Goal: Check status: Check status

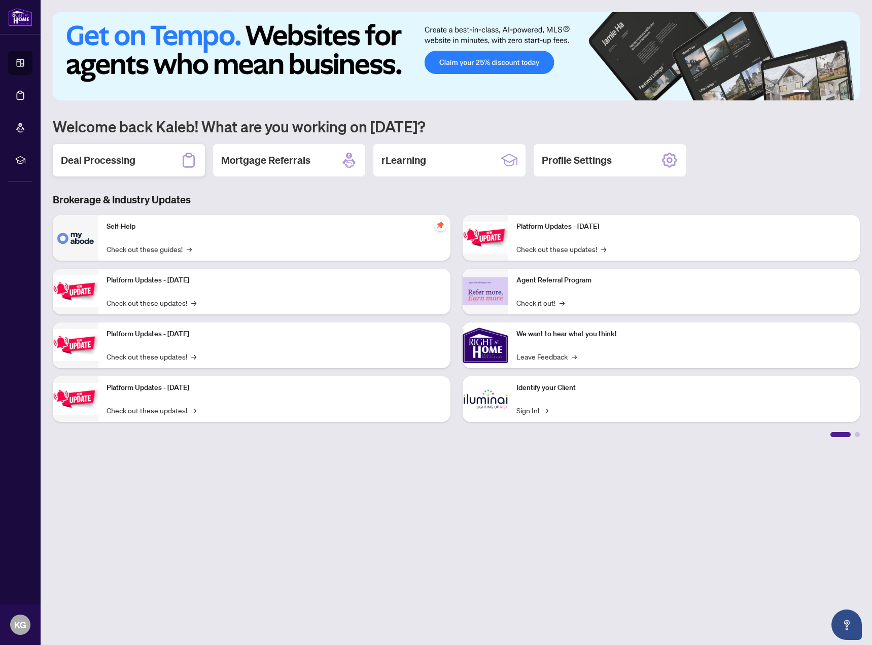
click at [109, 159] on h2 "Deal Processing" at bounding box center [98, 160] width 75 height 14
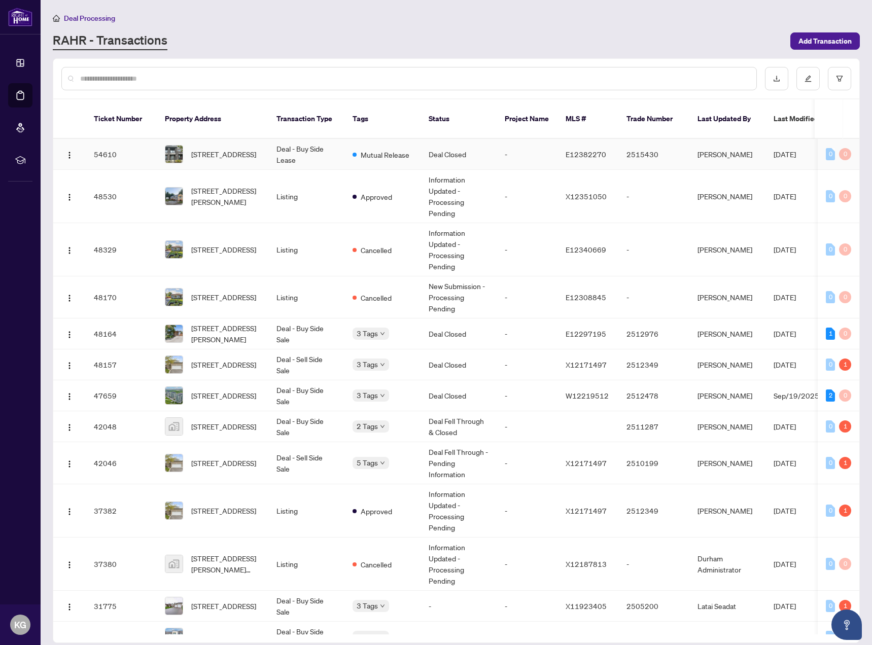
click at [439, 145] on td "Deal Closed" at bounding box center [459, 154] width 76 height 31
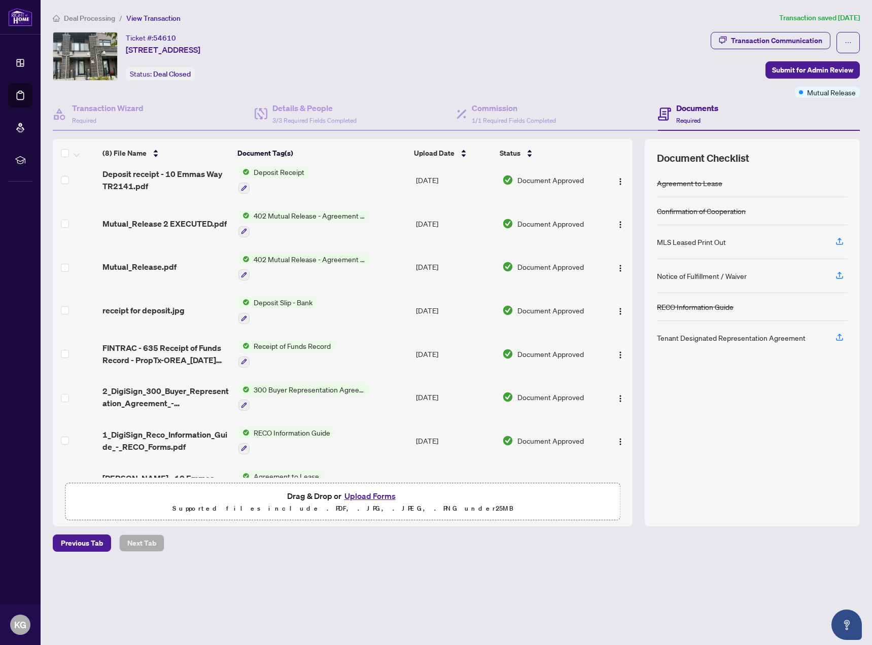
scroll to position [36, 0]
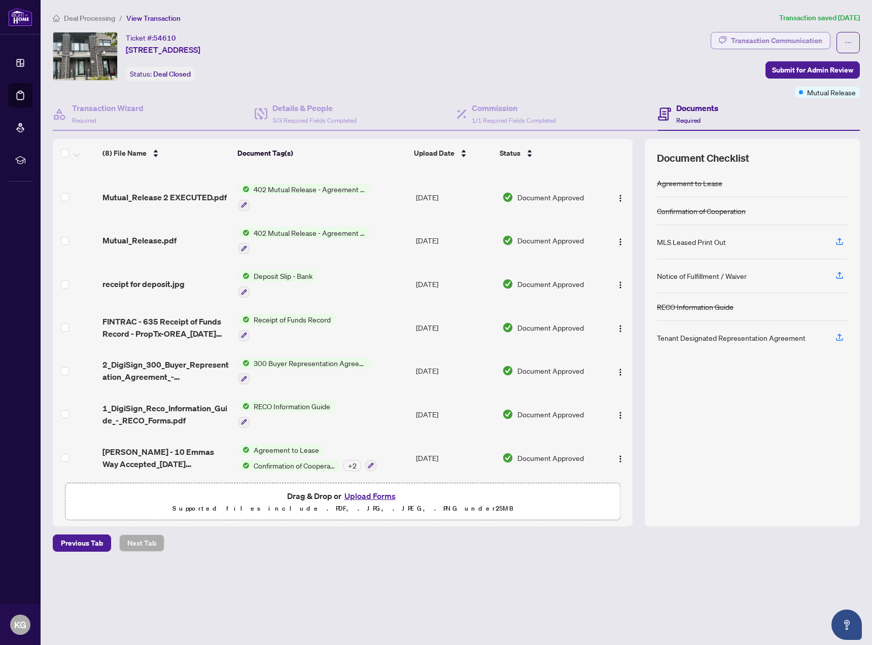
click at [780, 40] on div "Transaction Communication" at bounding box center [776, 40] width 91 height 16
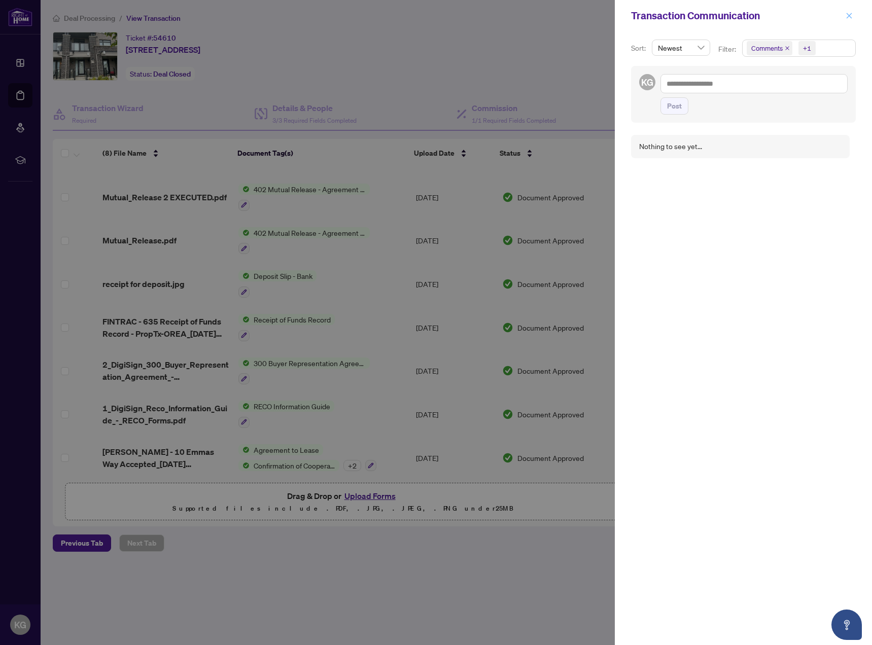
click at [851, 12] on icon "close" at bounding box center [849, 15] width 7 height 7
